Goal: Transaction & Acquisition: Purchase product/service

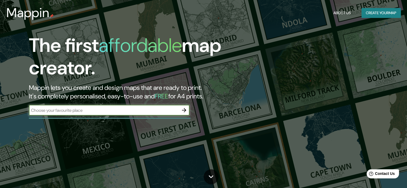
click at [87, 112] on input "text" at bounding box center [104, 110] width 150 height 6
click at [101, 108] on input "text" at bounding box center [104, 110] width 150 height 6
type input "[GEOGRAPHIC_DATA]"
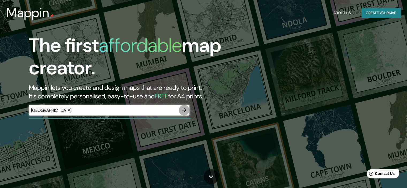
click at [182, 113] on icon "button" at bounding box center [184, 110] width 6 height 6
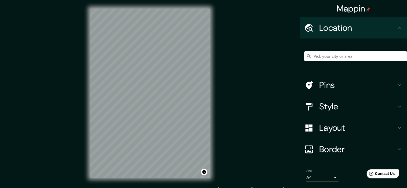
click at [362, 52] on input "Pick your city or area" at bounding box center [356, 56] width 103 height 10
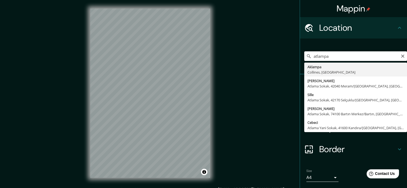
type input "atlampa"
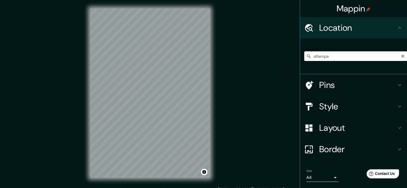
click at [397, 129] on icon at bounding box center [400, 128] width 6 height 6
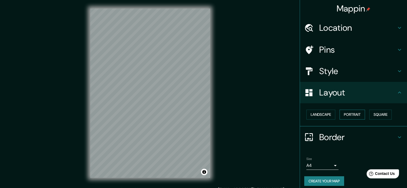
click at [348, 115] on button "Portrait" at bounding box center [352, 115] width 25 height 10
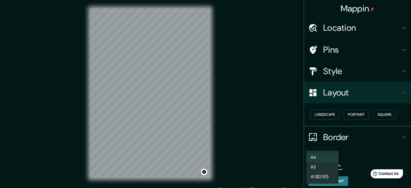
click at [332, 164] on body "Mappin Location atlampa [GEOGRAPHIC_DATA] [GEOGRAPHIC_DATA], [GEOGRAPHIC_DATA] …" at bounding box center [205, 94] width 411 height 188
click at [357, 153] on div at bounding box center [205, 94] width 411 height 188
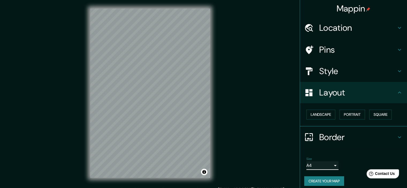
scroll to position [4, 0]
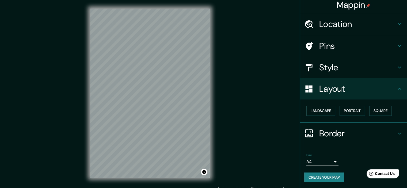
click at [397, 132] on icon at bounding box center [400, 133] width 6 height 6
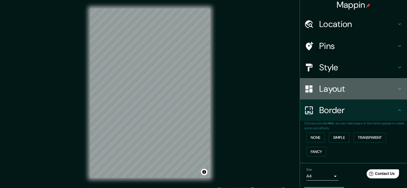
click at [395, 95] on div "Layout" at bounding box center [353, 88] width 107 height 21
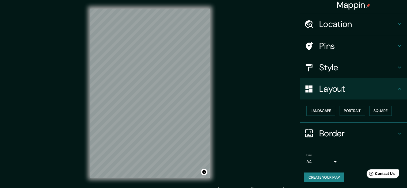
click at [395, 95] on div "Layout" at bounding box center [353, 88] width 107 height 21
drag, startPoint x: 404, startPoint y: 130, endPoint x: 407, endPoint y: 142, distance: 12.3
click at [407, 142] on div "Mappin Location atlampa [GEOGRAPHIC_DATA] [GEOGRAPHIC_DATA], [GEOGRAPHIC_DATA] …" at bounding box center [353, 94] width 107 height 188
click at [392, 64] on div "Style" at bounding box center [353, 67] width 107 height 21
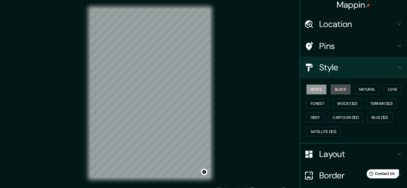
click at [343, 90] on button "Black" at bounding box center [341, 90] width 20 height 10
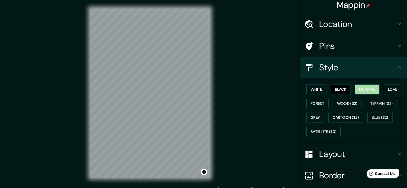
click at [363, 88] on button "Natural" at bounding box center [367, 90] width 25 height 10
click at [384, 87] on button "Love" at bounding box center [393, 90] width 18 height 10
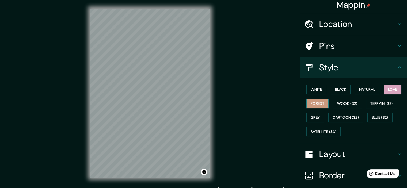
click at [310, 102] on button "Forest" at bounding box center [318, 104] width 22 height 10
click at [340, 102] on button "Wood ($2)" at bounding box center [347, 104] width 29 height 10
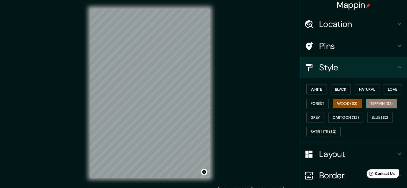
click at [373, 104] on button "Terrain ($2)" at bounding box center [381, 104] width 31 height 10
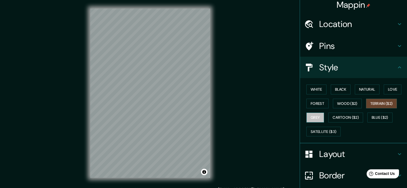
click at [308, 120] on button "Grey" at bounding box center [316, 118] width 18 height 10
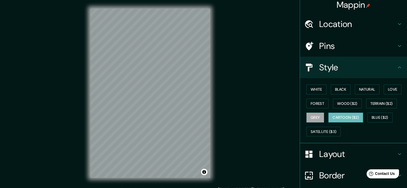
click at [348, 119] on button "Cartoon ($2)" at bounding box center [346, 118] width 35 height 10
click at [392, 114] on div "White Black Natural Love Forest Wood ($2) Terrain ($2) Grey Cartoon ($2) Blue (…" at bounding box center [356, 110] width 103 height 56
click at [386, 116] on button "Blue ($2)" at bounding box center [380, 118] width 25 height 10
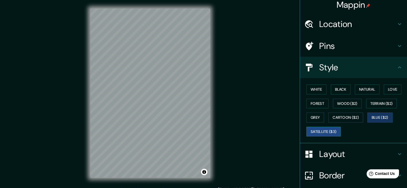
click at [313, 131] on button "Satellite ($3)" at bounding box center [324, 132] width 34 height 10
click at [397, 66] on icon at bounding box center [400, 67] width 6 height 6
click at [397, 48] on icon at bounding box center [400, 46] width 6 height 6
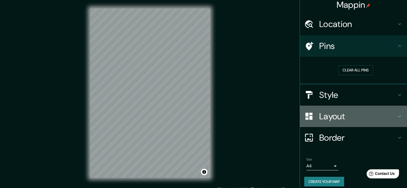
click at [397, 117] on icon at bounding box center [400, 116] width 6 height 6
